Goal: Task Accomplishment & Management: Complete application form

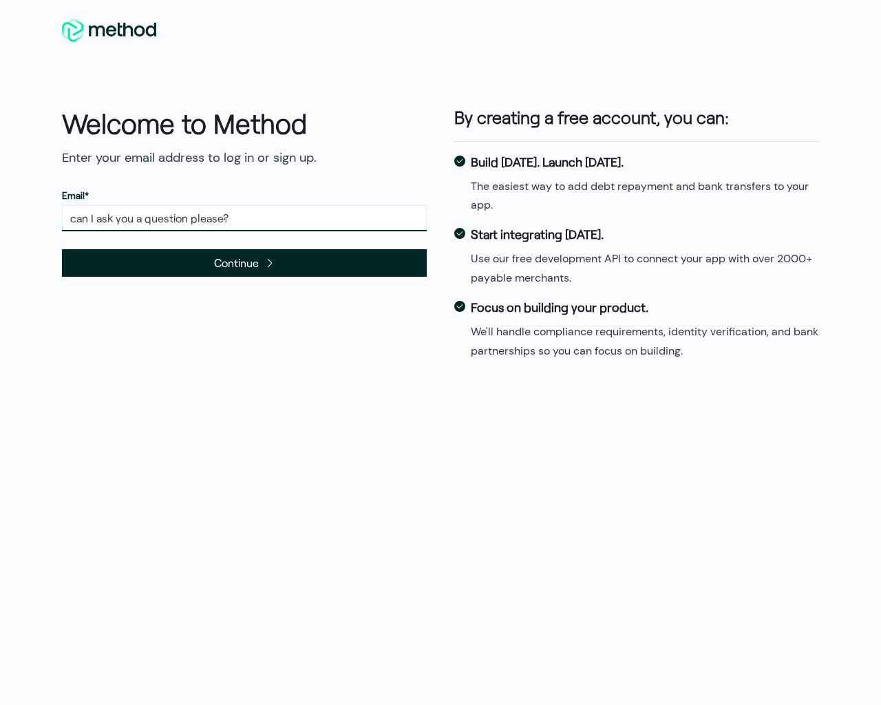
type input "can I ask you a question please?"
click at [62, 249] on button "Continue" at bounding box center [244, 263] width 365 height 28
